Goal: Transaction & Acquisition: Purchase product/service

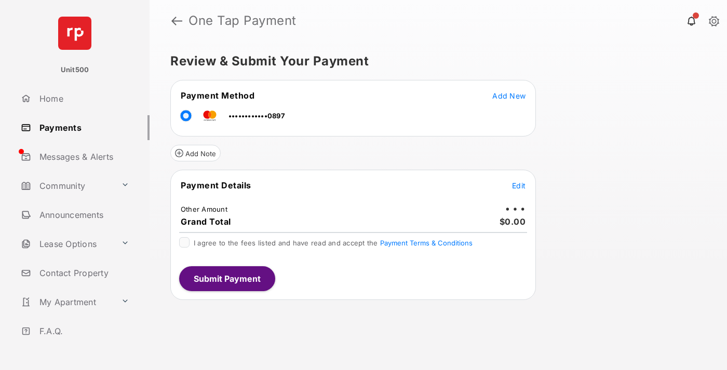
click at [519, 185] on span "Edit" at bounding box center [518, 185] width 13 height 9
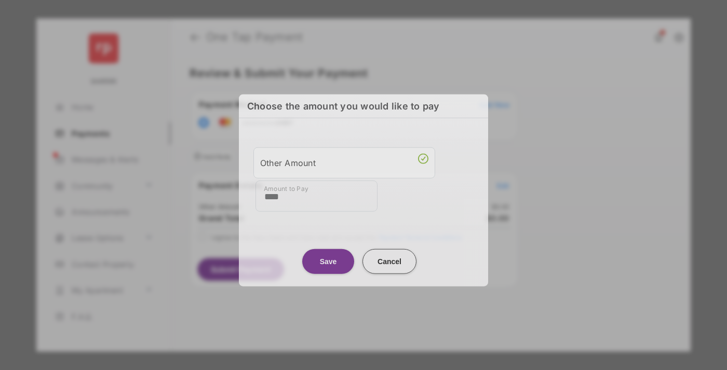
type input "****"
click at [328, 257] on button "Save" at bounding box center [328, 261] width 52 height 25
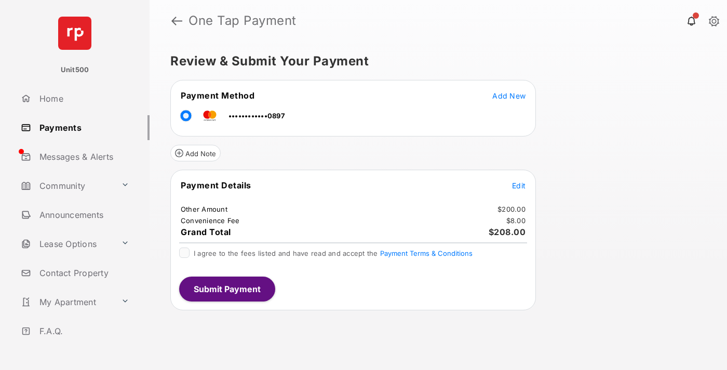
click at [519, 185] on span "Edit" at bounding box center [518, 185] width 13 height 9
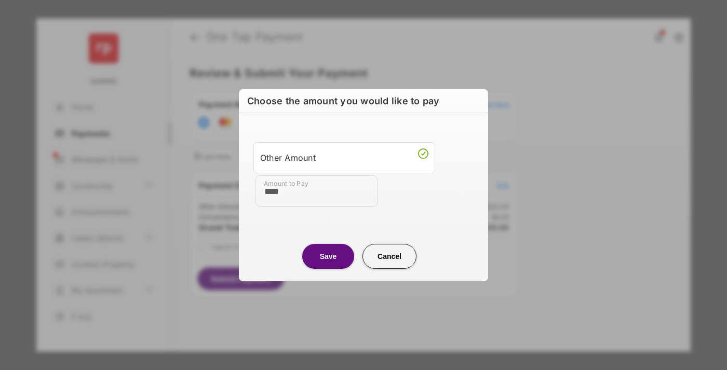
click at [328, 256] on button "Save" at bounding box center [328, 256] width 52 height 25
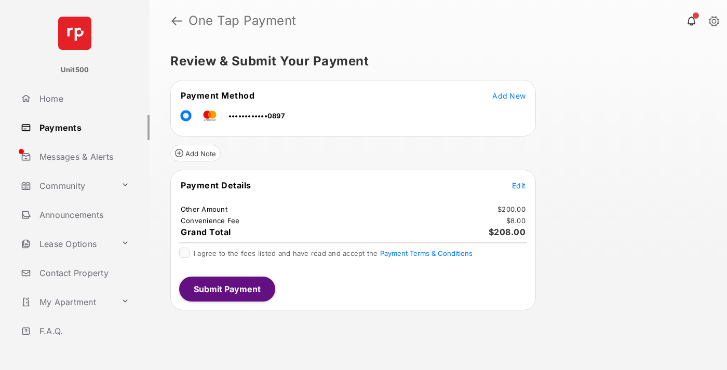
click at [226, 289] on button "Submit Payment" at bounding box center [227, 289] width 96 height 25
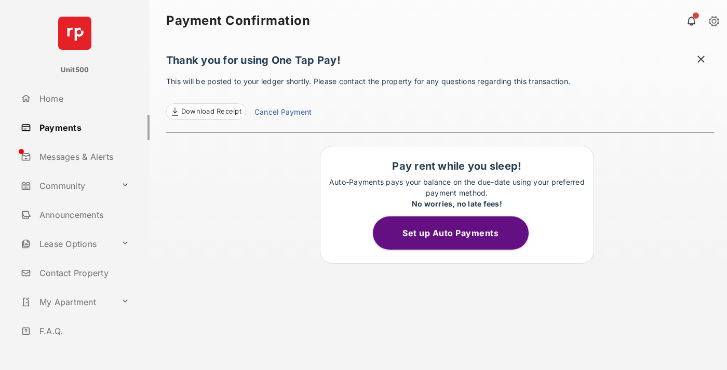
click at [701, 60] on span at bounding box center [701, 60] width 10 height 13
